Goal: Information Seeking & Learning: Learn about a topic

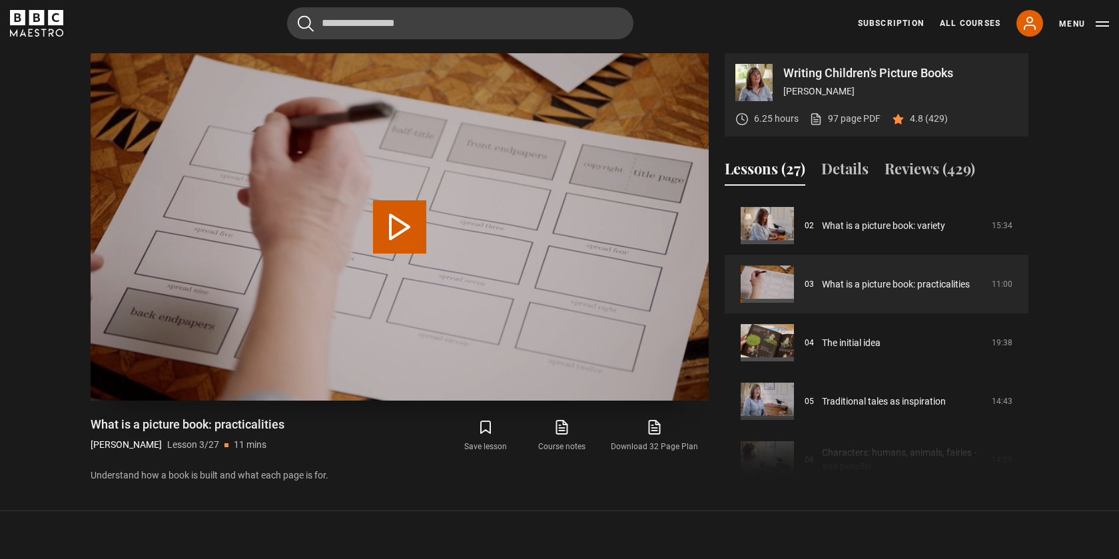
click at [385, 237] on button "Play Lesson What is a picture book: practicalities" at bounding box center [399, 226] width 53 height 53
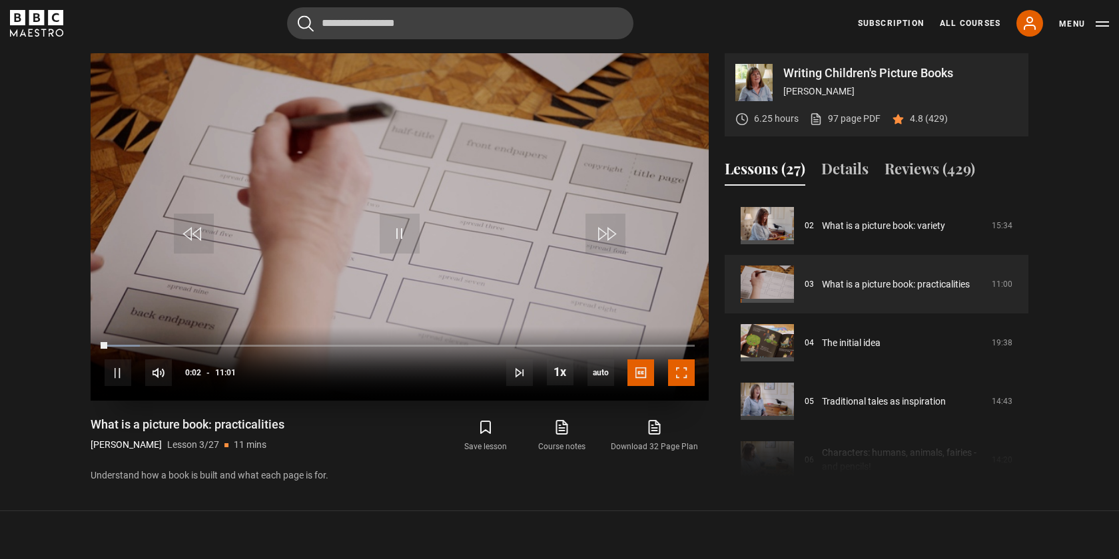
click at [678, 368] on span "Video Player" at bounding box center [681, 373] width 27 height 27
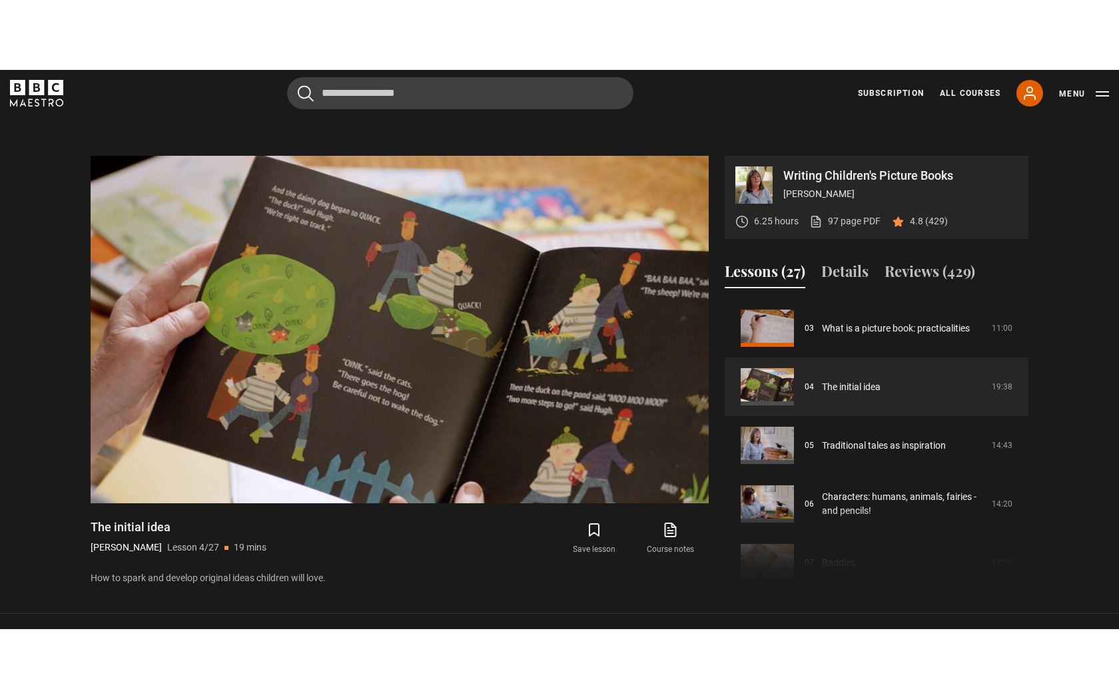
scroll to position [533, 0]
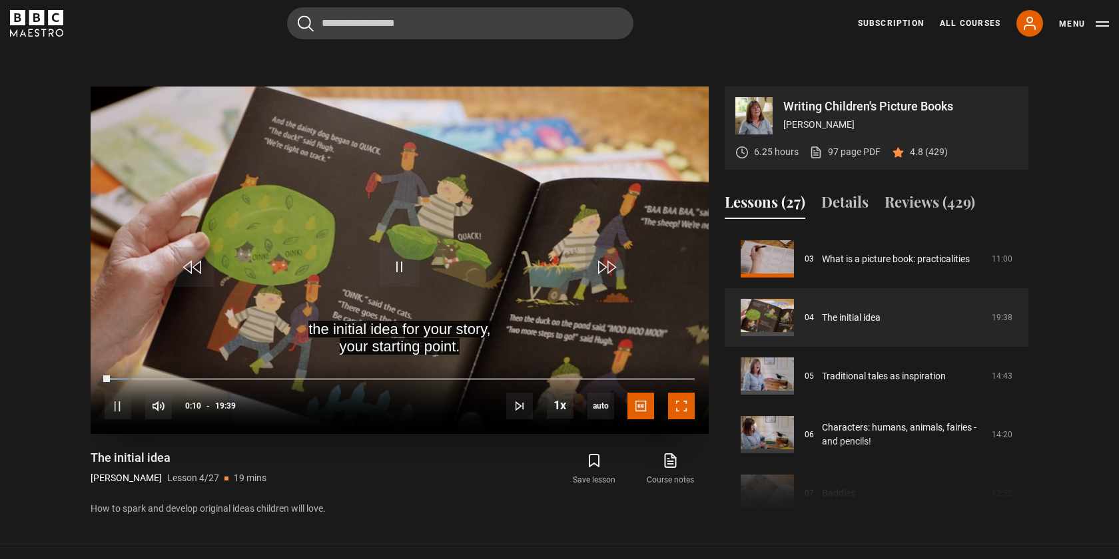
click at [681, 405] on span "Video Player" at bounding box center [681, 406] width 27 height 27
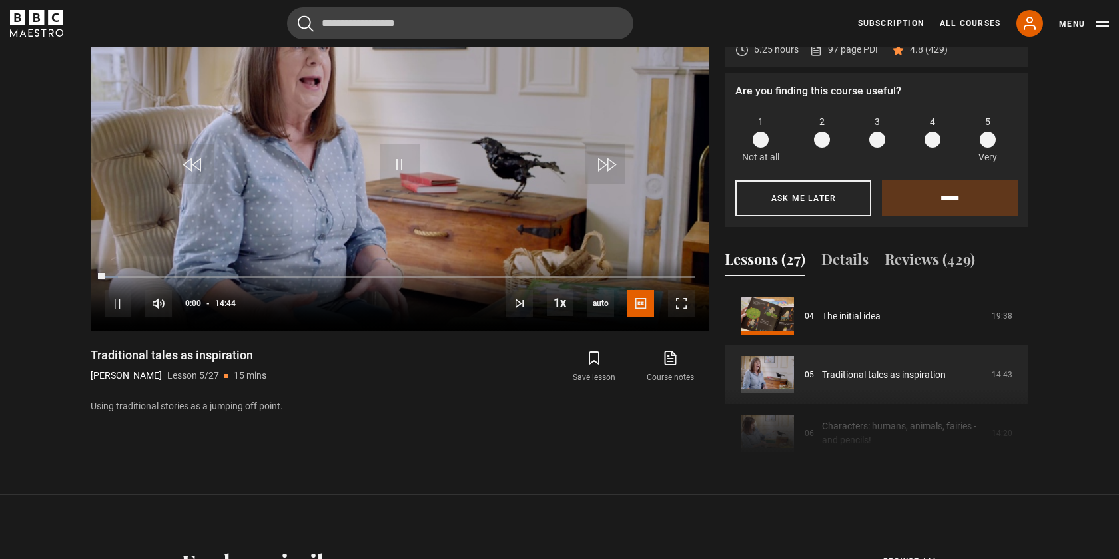
scroll to position [600, 0]
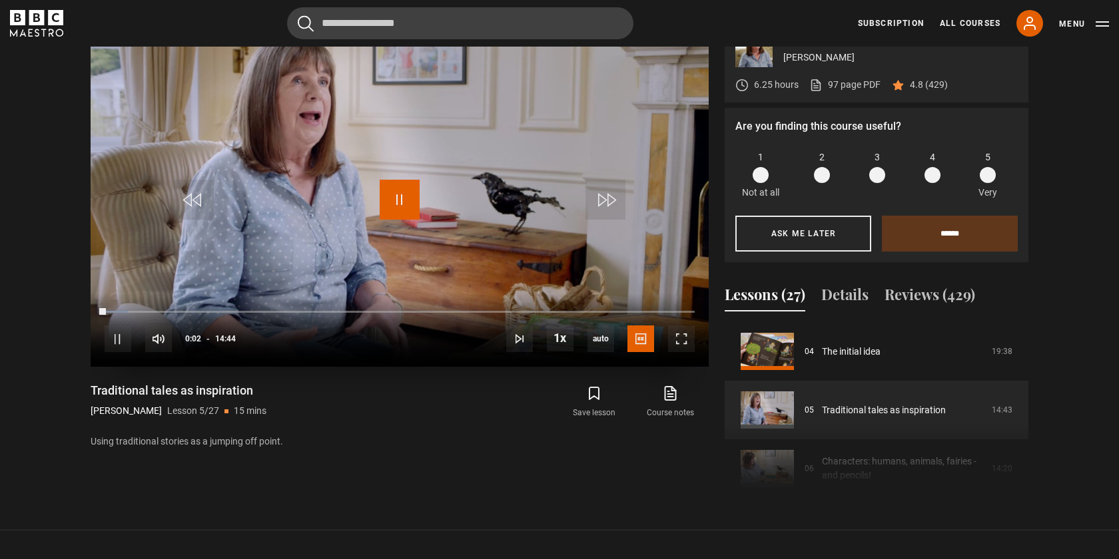
click at [406, 202] on span "Video Player" at bounding box center [400, 200] width 40 height 40
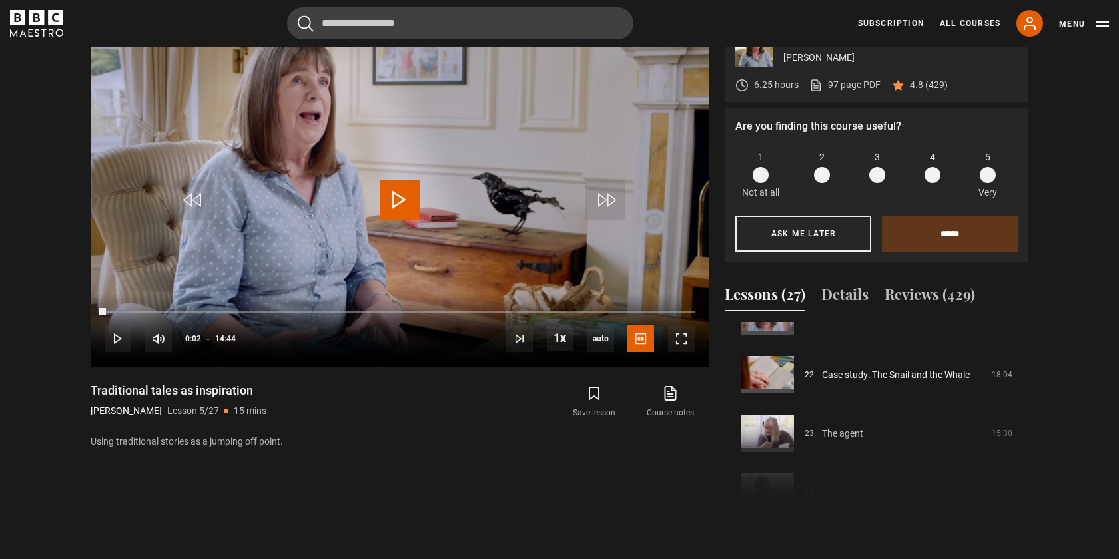
scroll to position [1261, 0]
